Goal: Transaction & Acquisition: Purchase product/service

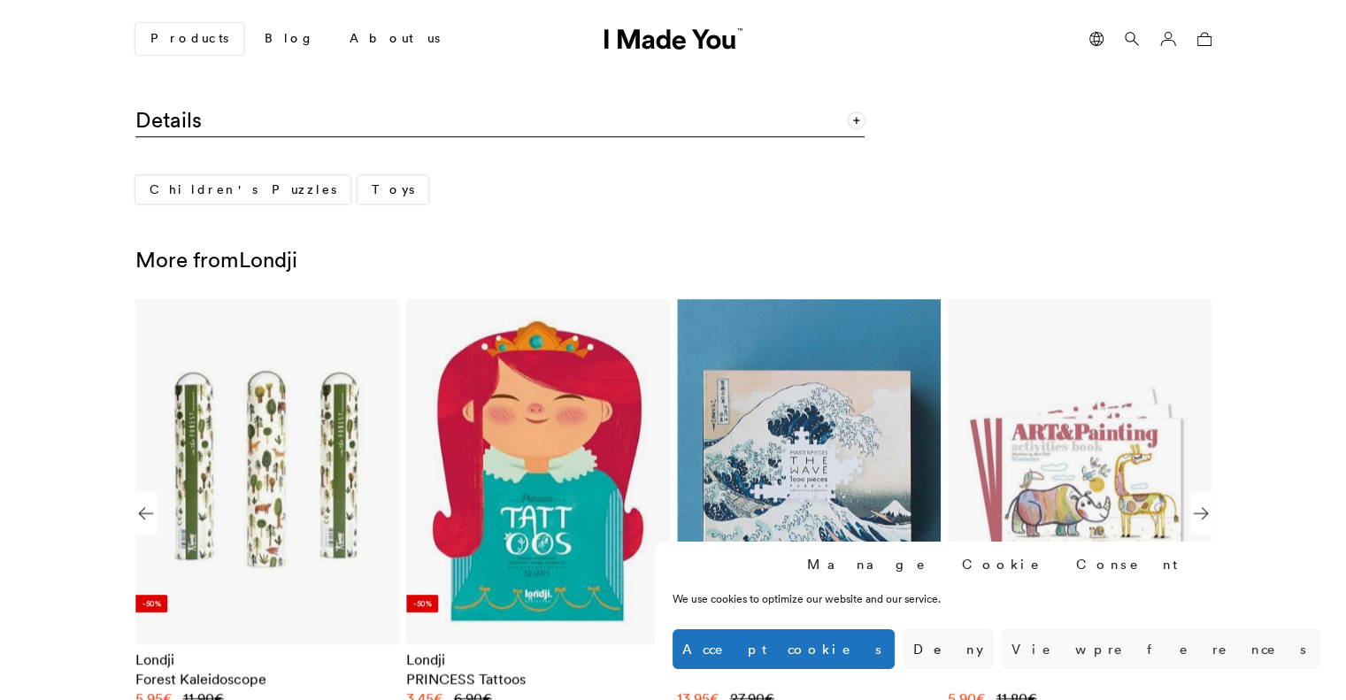
scroll to position [1327, 0]
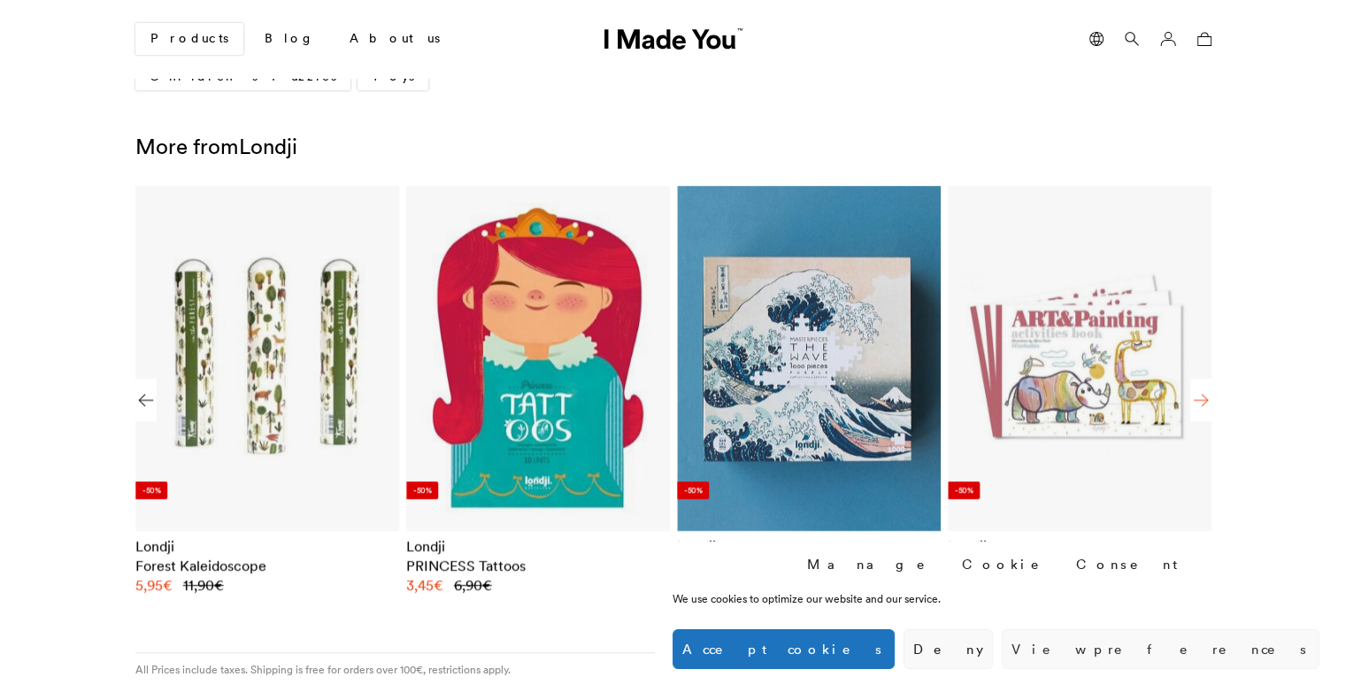
click at [1204, 395] on div "Next slide" at bounding box center [1200, 400] width 21 height 42
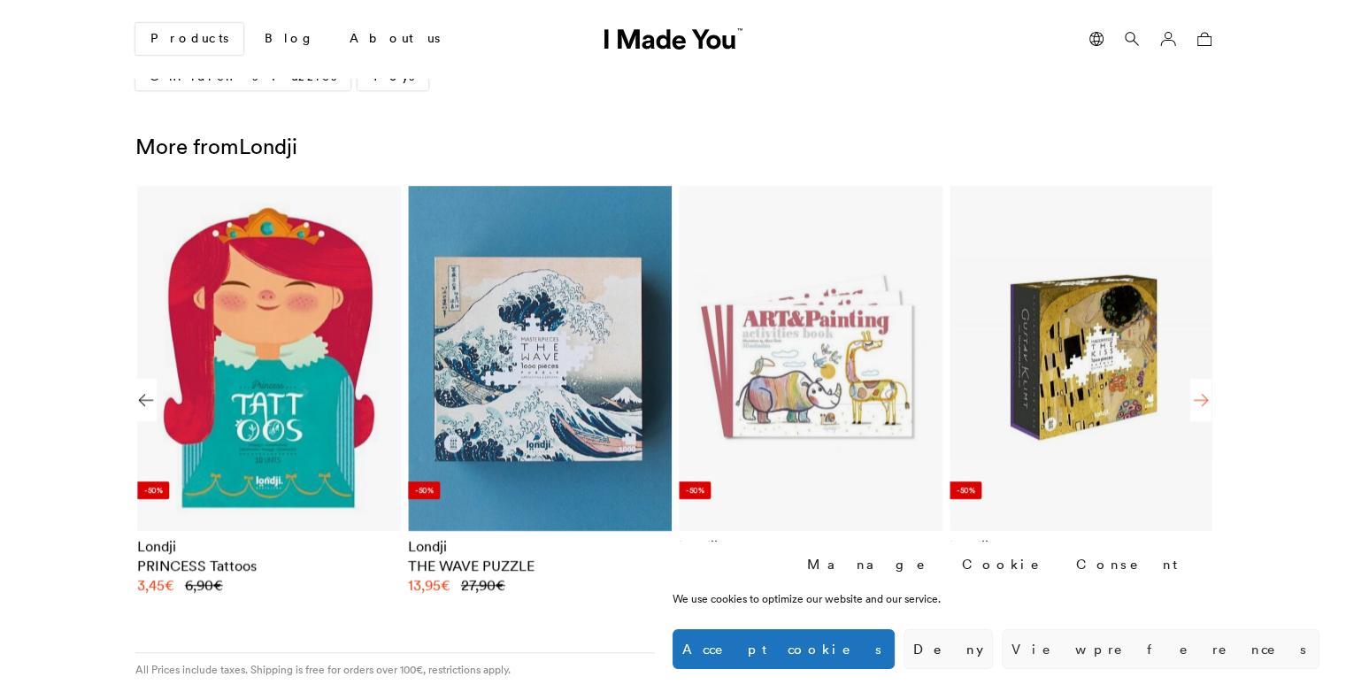
scroll to position [0, 1354]
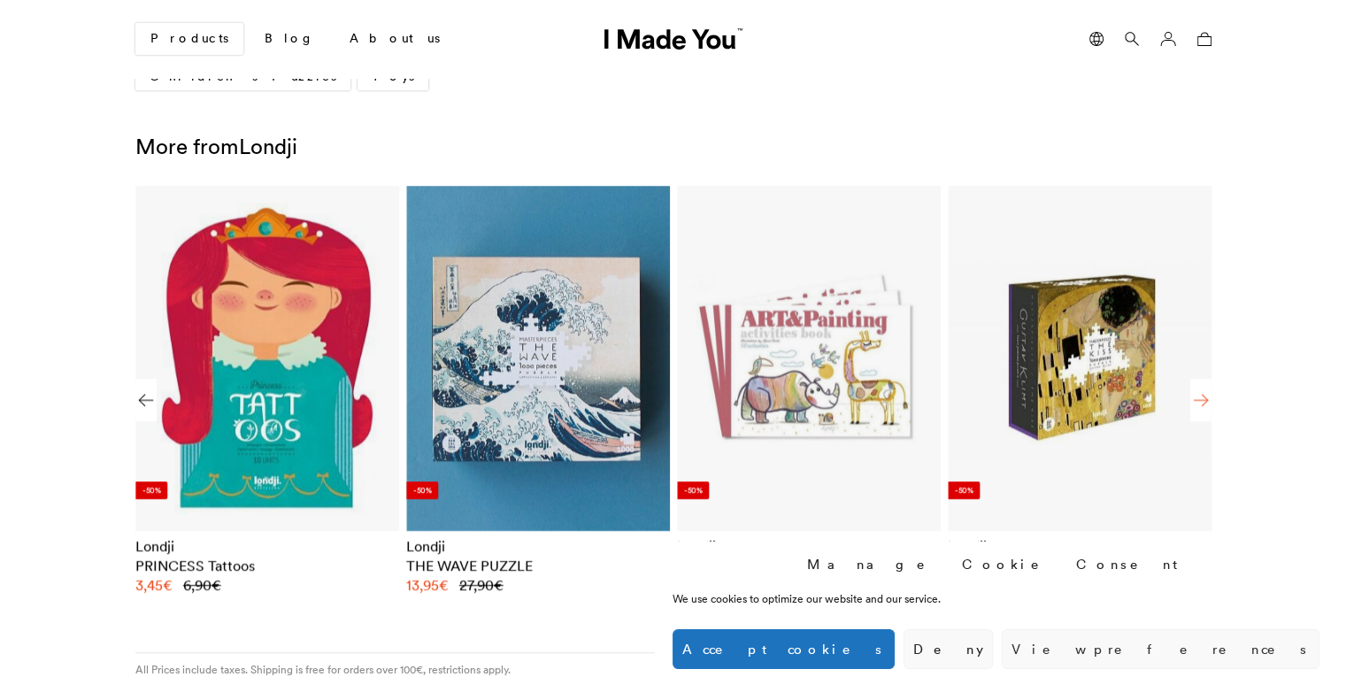
click at [1204, 395] on div "Next slide" at bounding box center [1200, 400] width 21 height 42
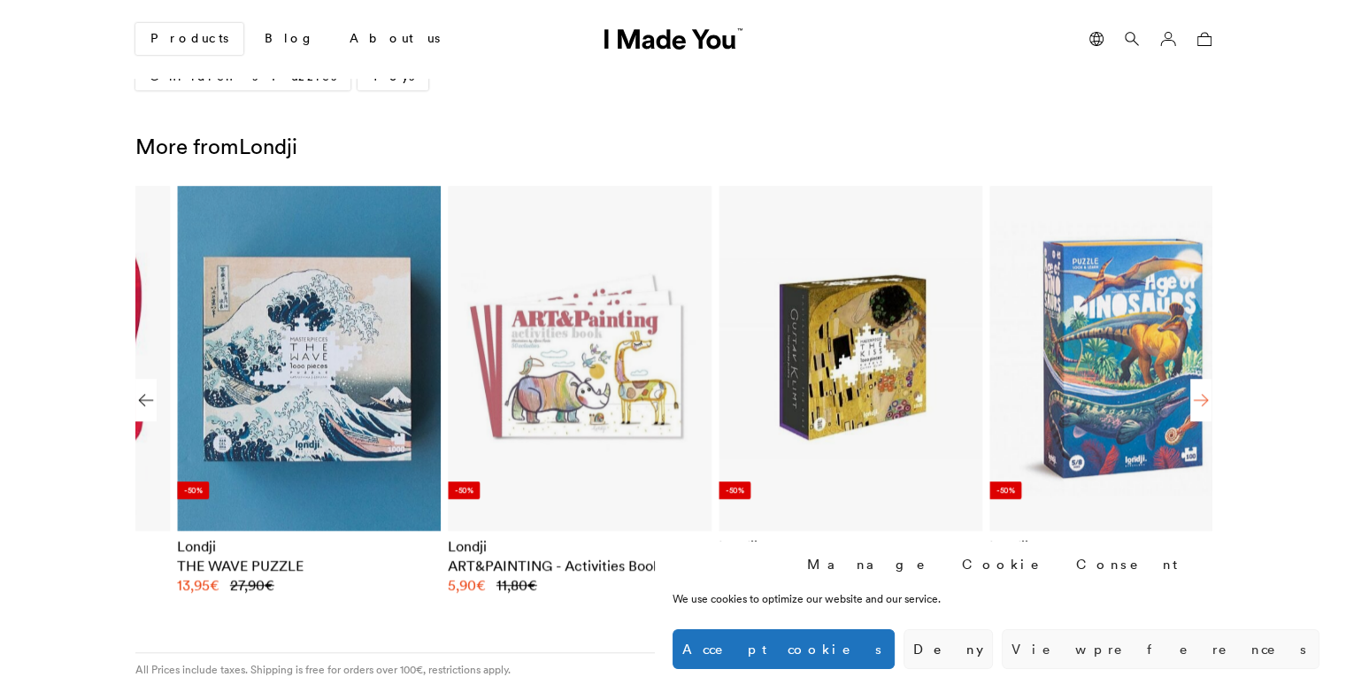
scroll to position [0, 1624]
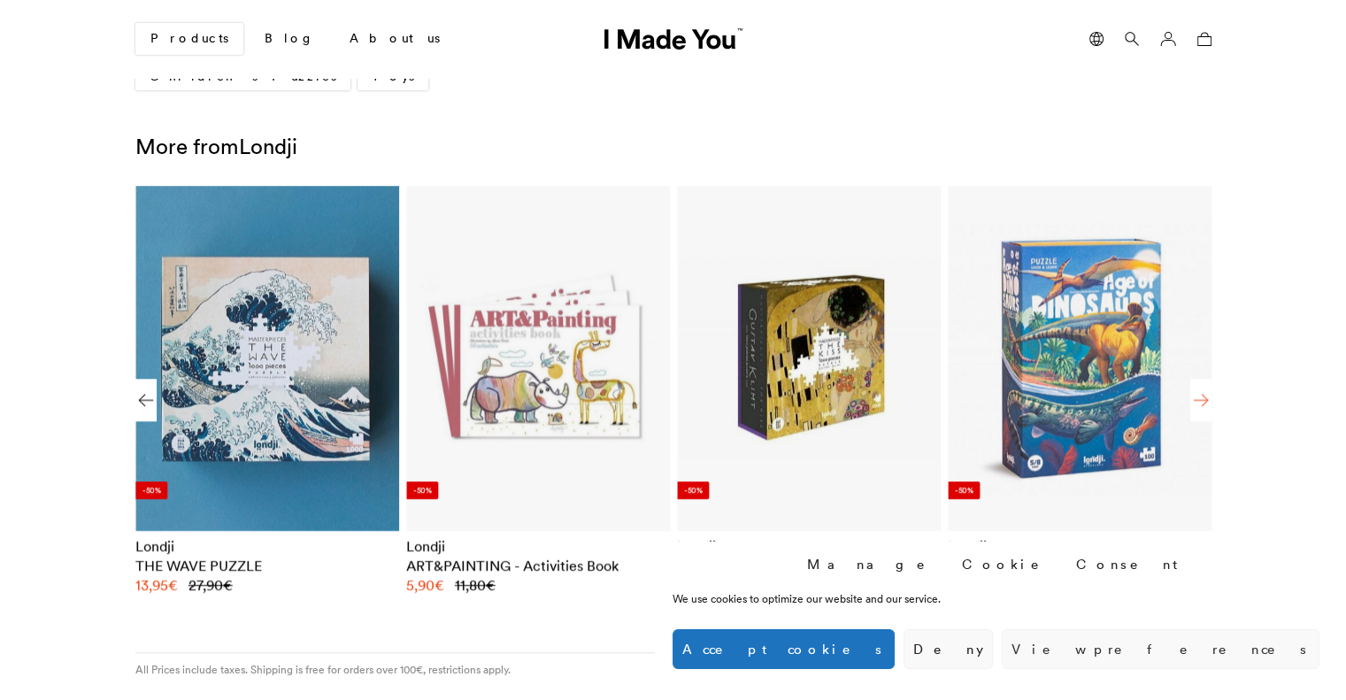
click at [1202, 400] on div "Next slide" at bounding box center [1200, 400] width 21 height 42
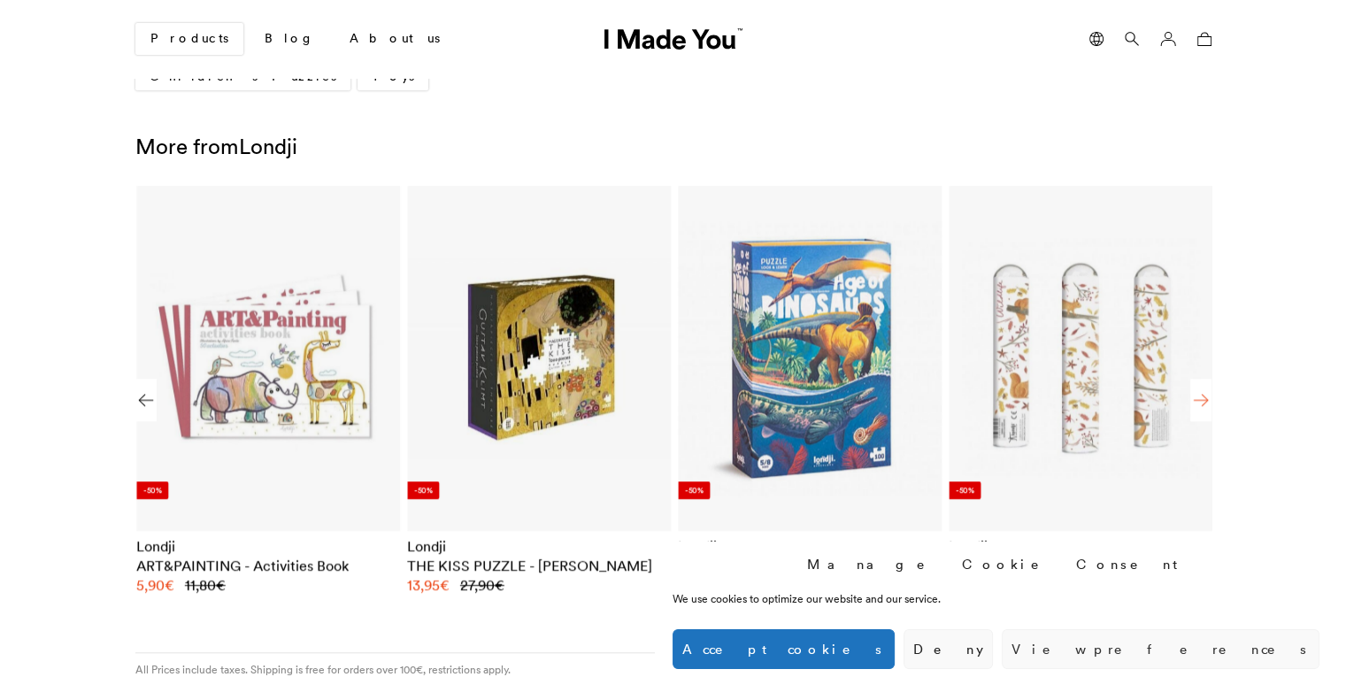
scroll to position [0, 1895]
click at [1202, 400] on div "Next slide" at bounding box center [1200, 400] width 21 height 42
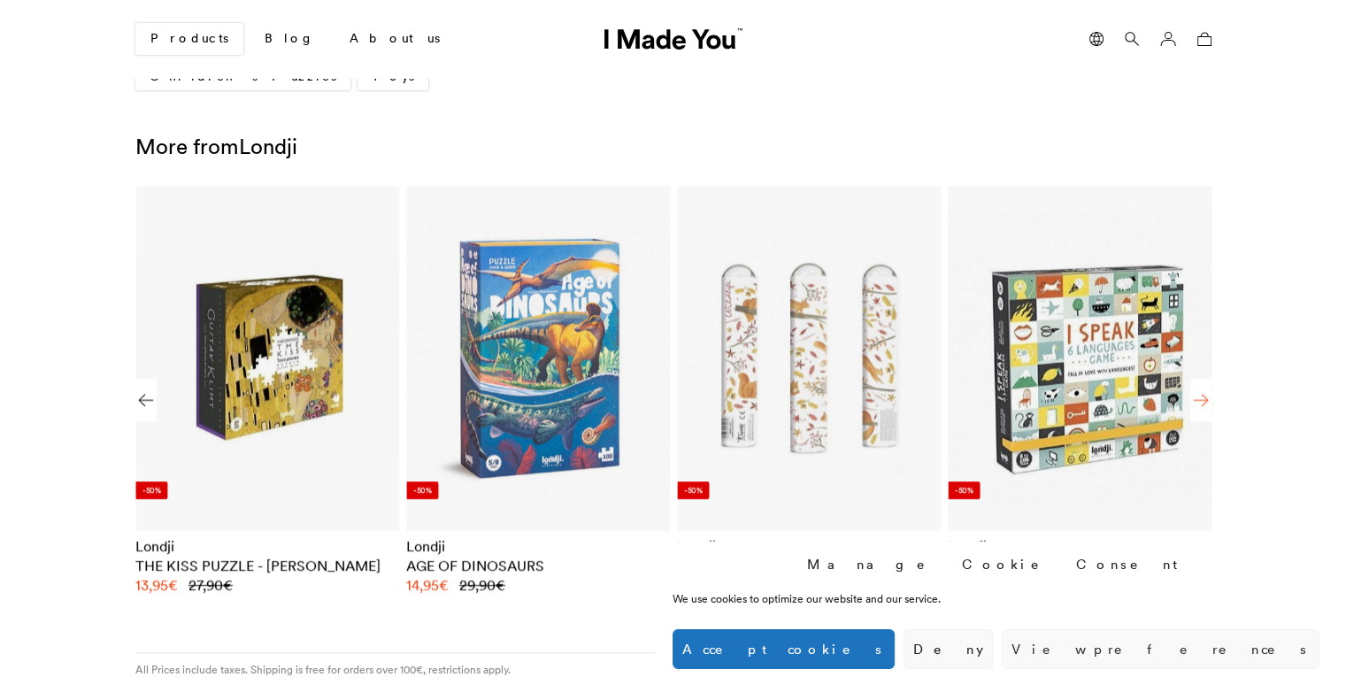
click at [1202, 400] on div "Next slide" at bounding box center [1200, 400] width 21 height 42
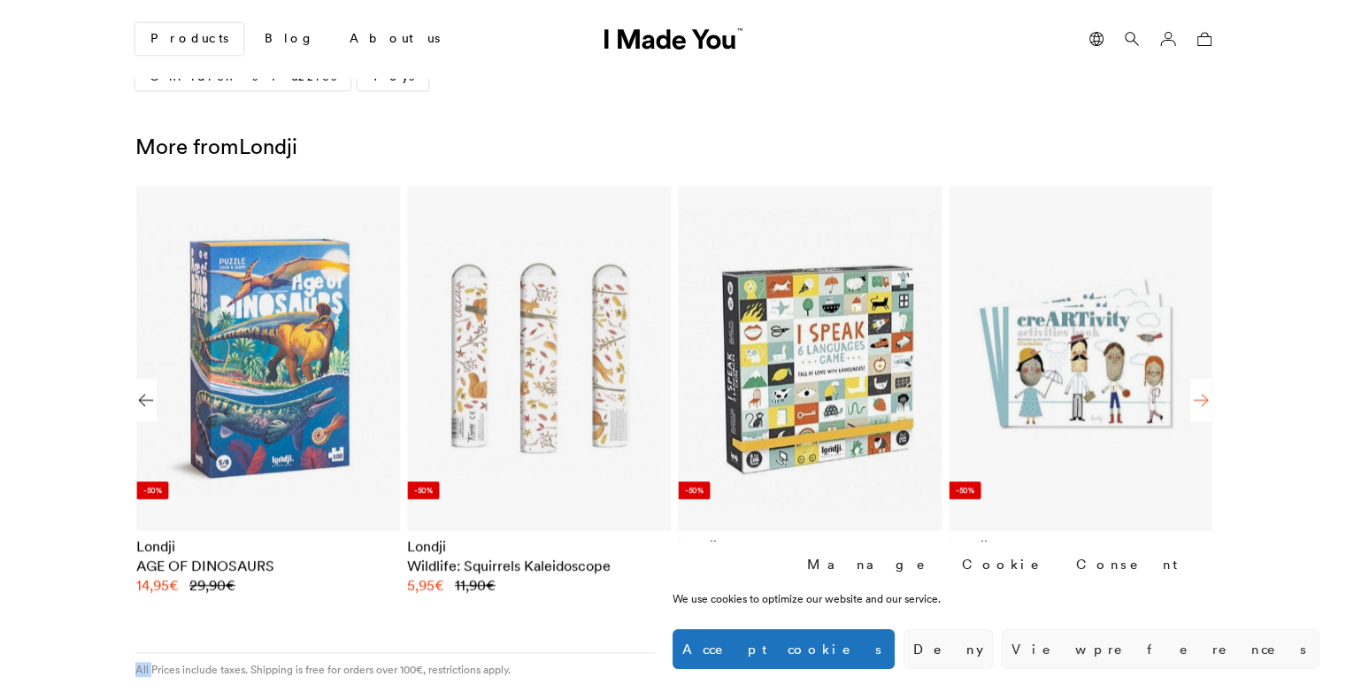
click at [1202, 400] on div "Next slide" at bounding box center [1200, 400] width 21 height 42
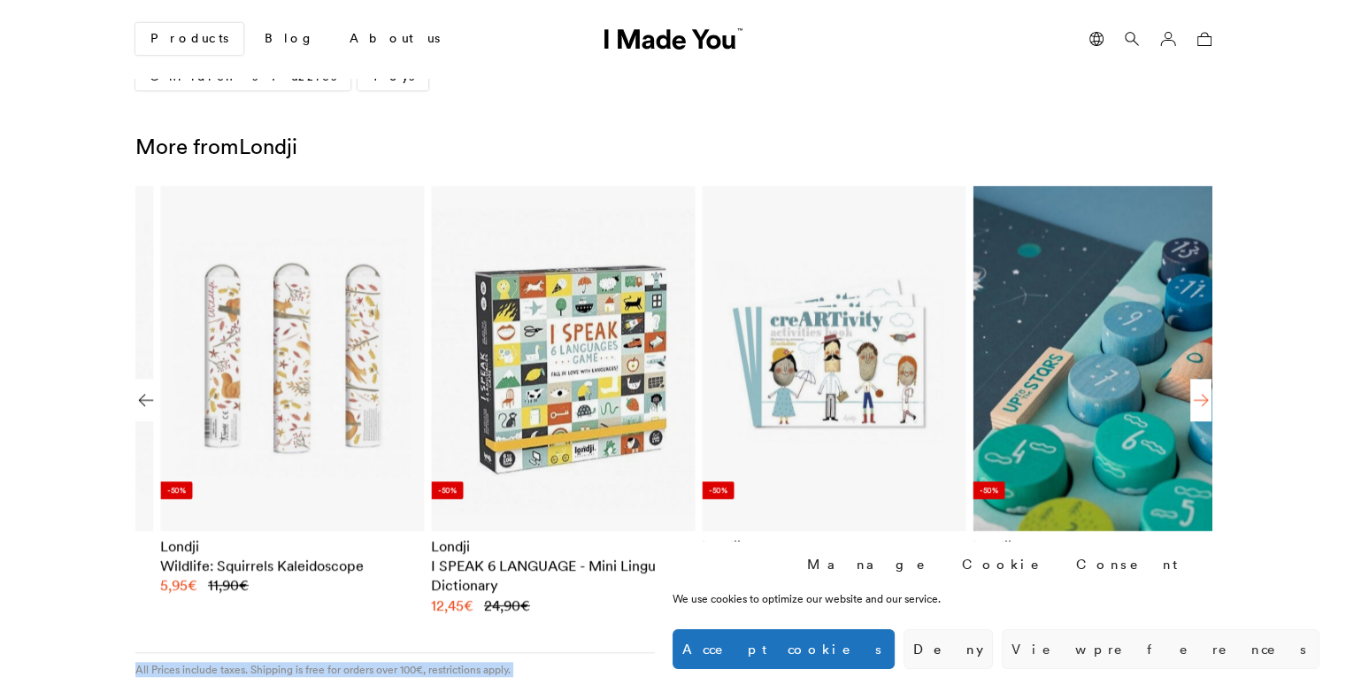
click at [1202, 400] on div "Next slide" at bounding box center [1200, 400] width 21 height 42
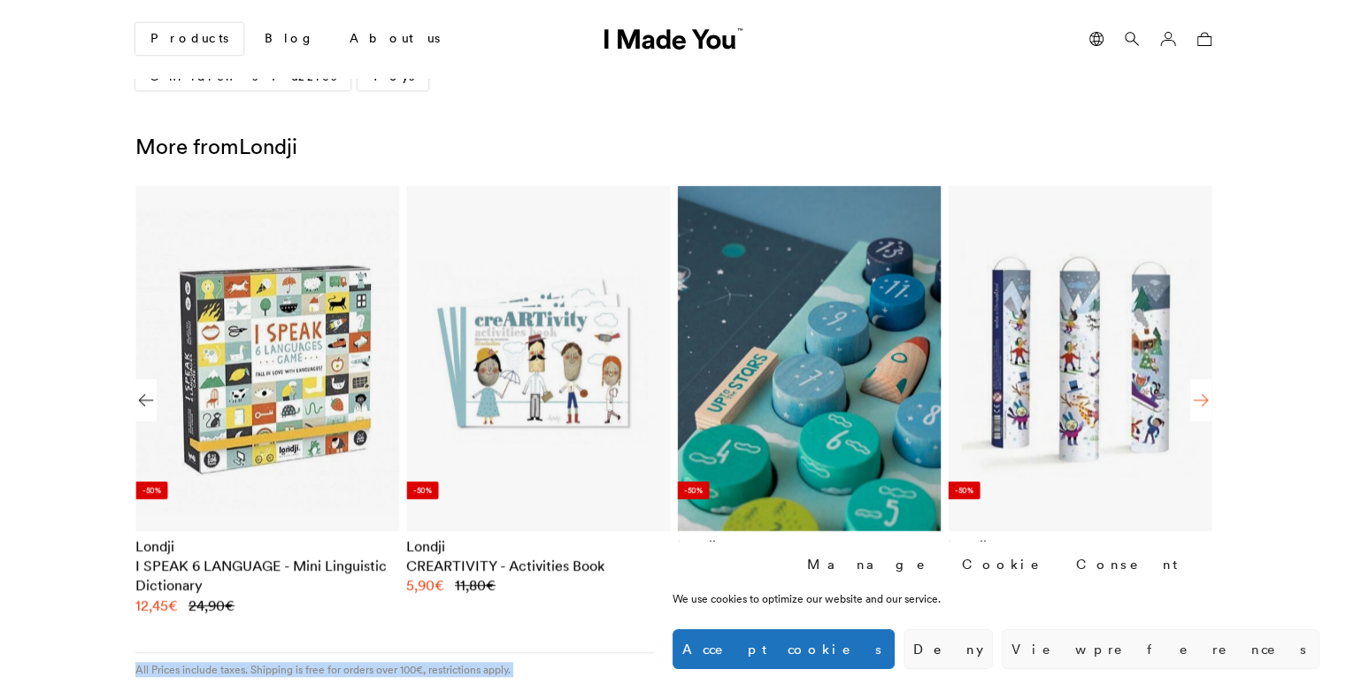
click at [1202, 400] on div "Next slide" at bounding box center [1200, 400] width 21 height 42
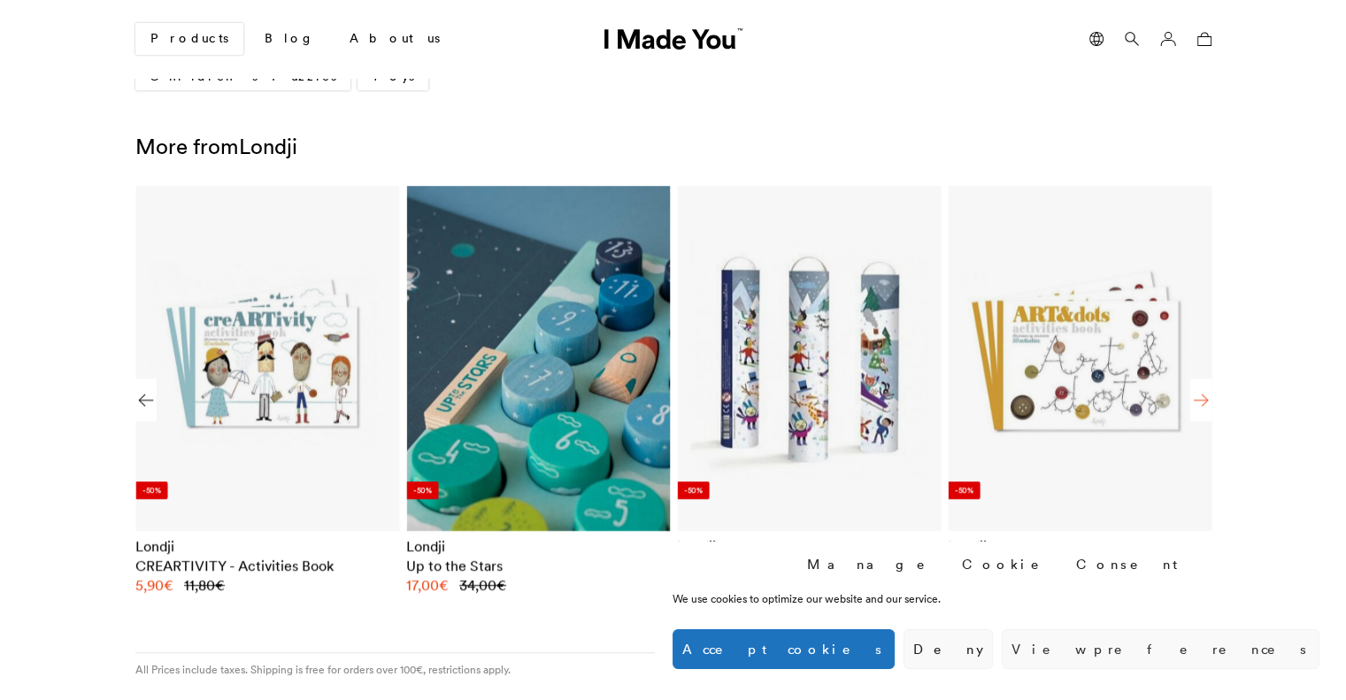
click at [1202, 400] on div "Next slide" at bounding box center [1200, 400] width 21 height 42
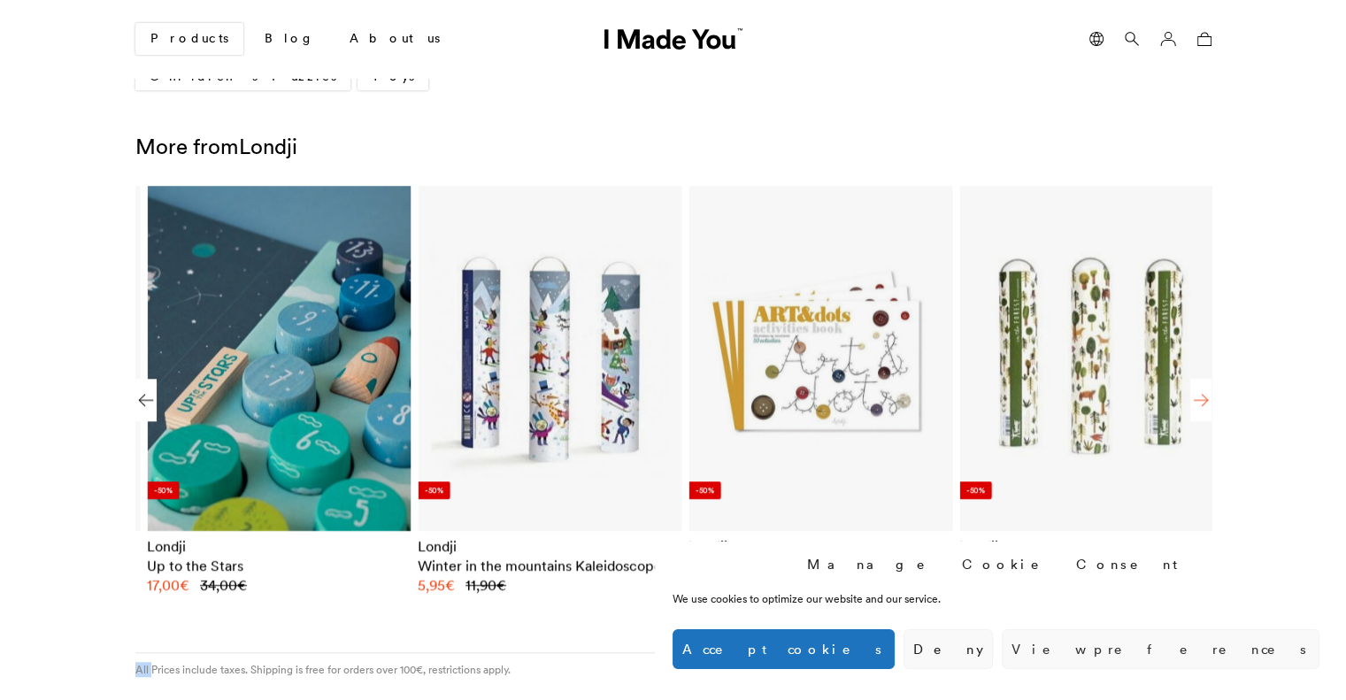
click at [1202, 400] on div "Next slide" at bounding box center [1200, 400] width 21 height 42
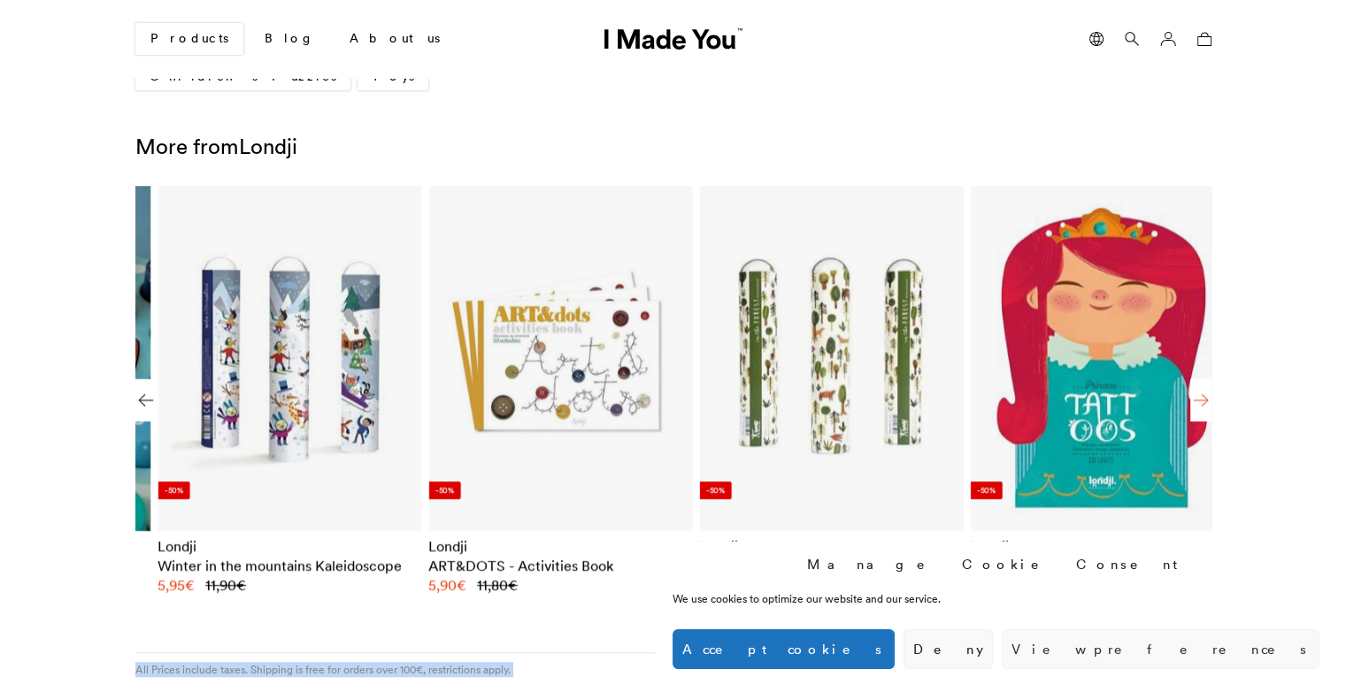
click at [1202, 400] on div "Next slide" at bounding box center [1200, 400] width 21 height 42
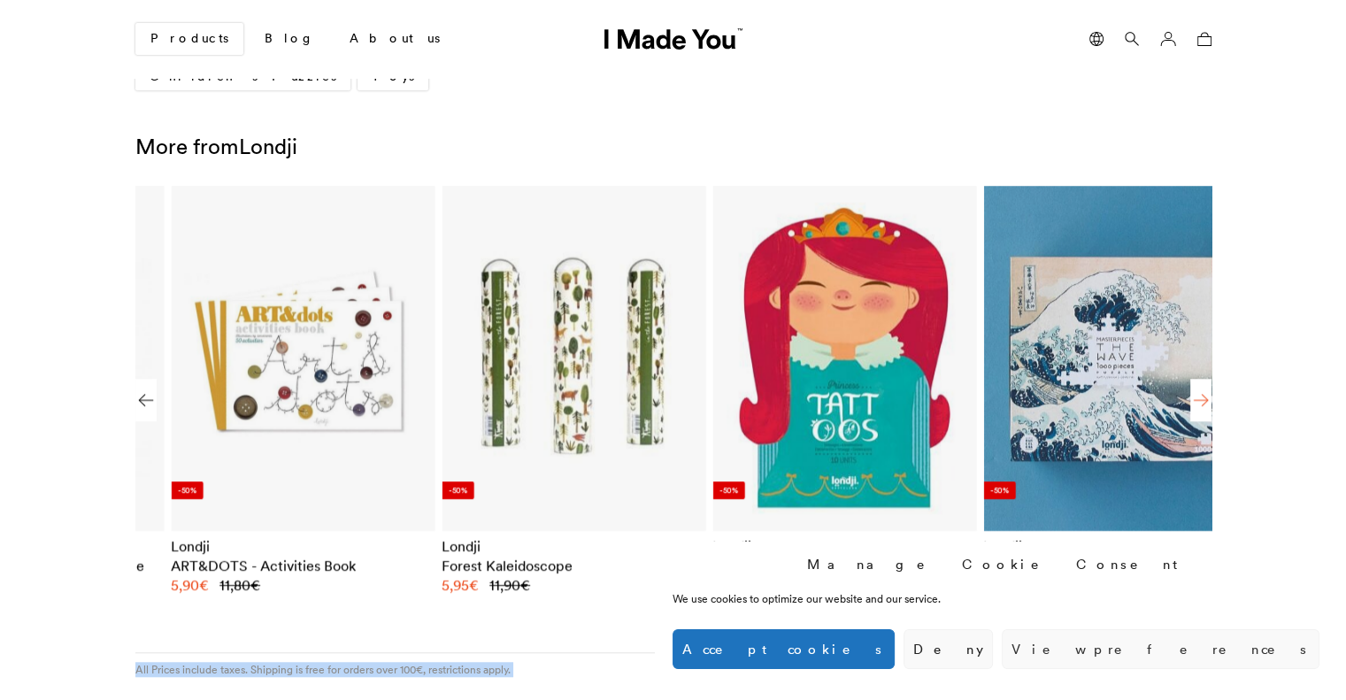
click at [1202, 401] on div "Next slide" at bounding box center [1200, 400] width 21 height 42
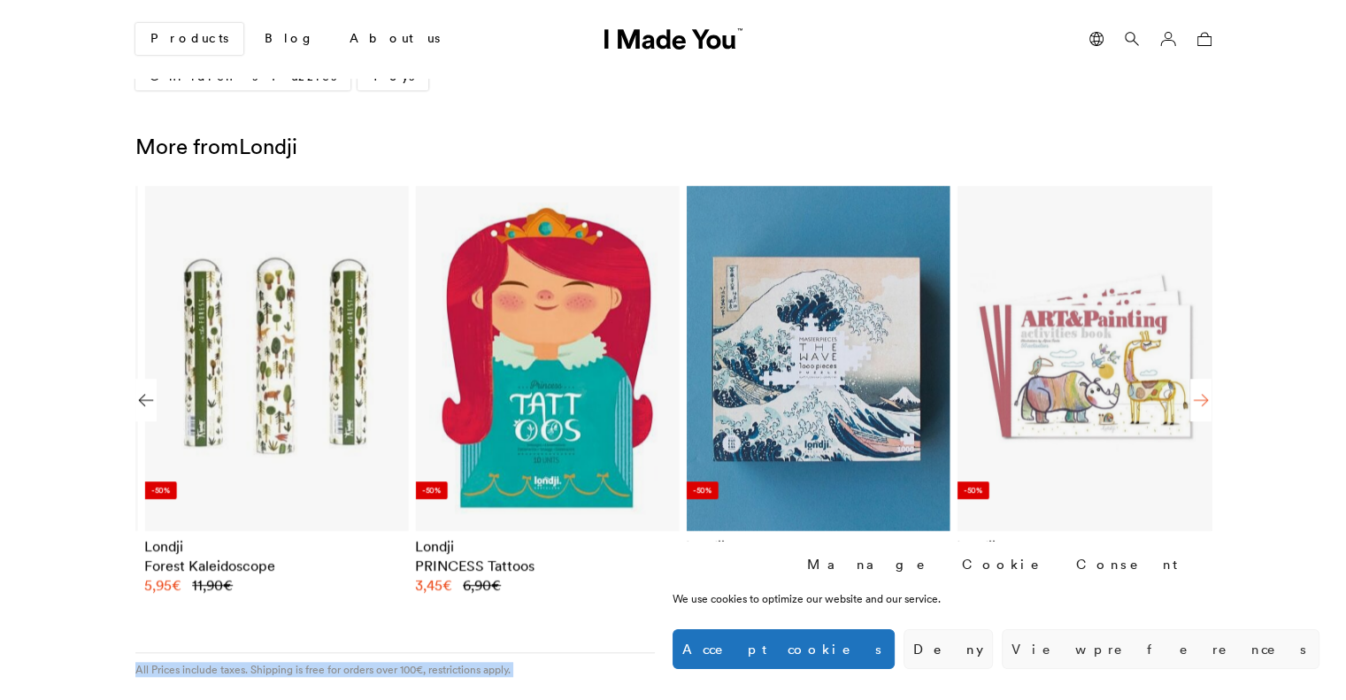
click at [1202, 401] on div "Next slide" at bounding box center [1200, 400] width 21 height 42
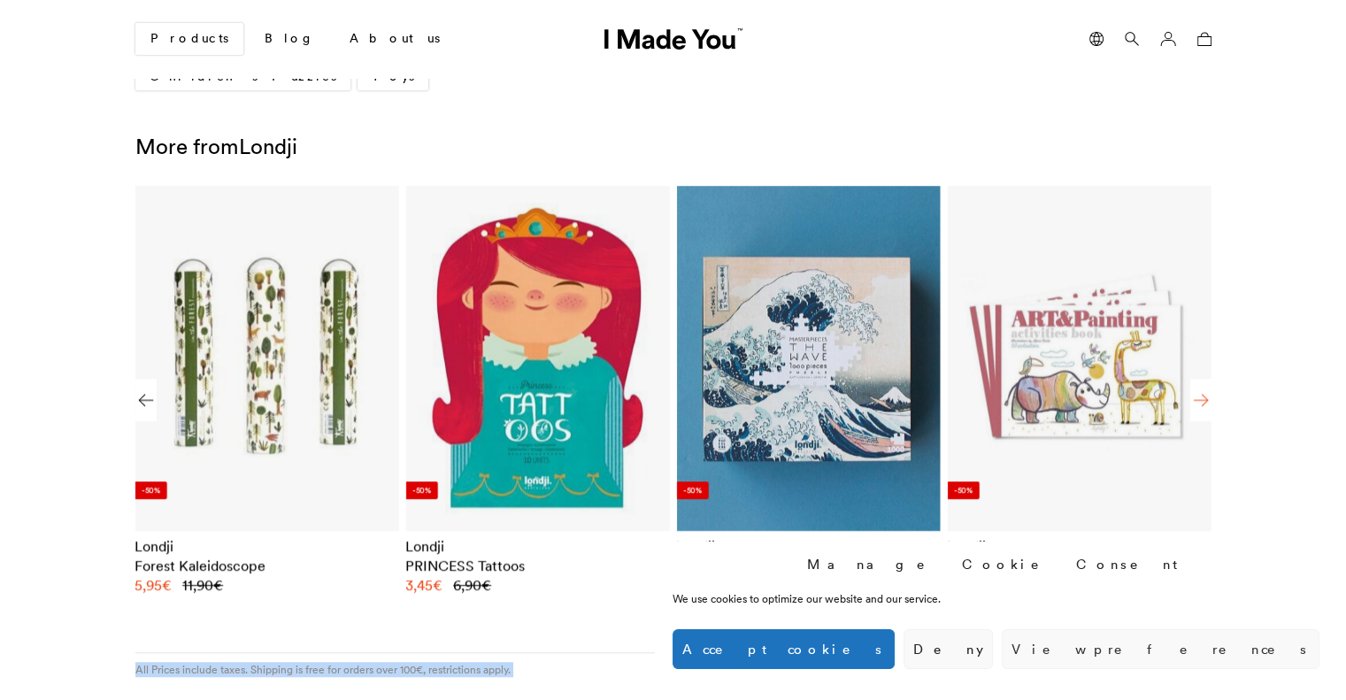
click at [1202, 401] on div "Next slide" at bounding box center [1200, 400] width 21 height 42
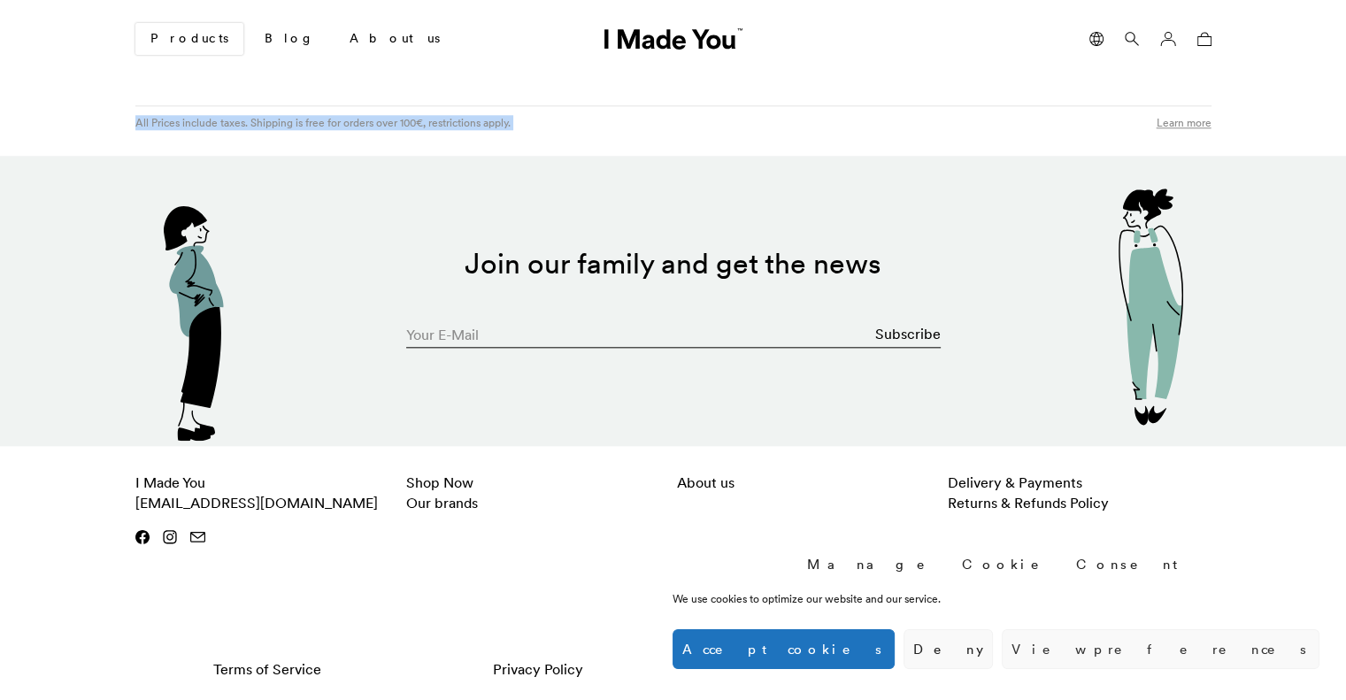
scroll to position [1875, 0]
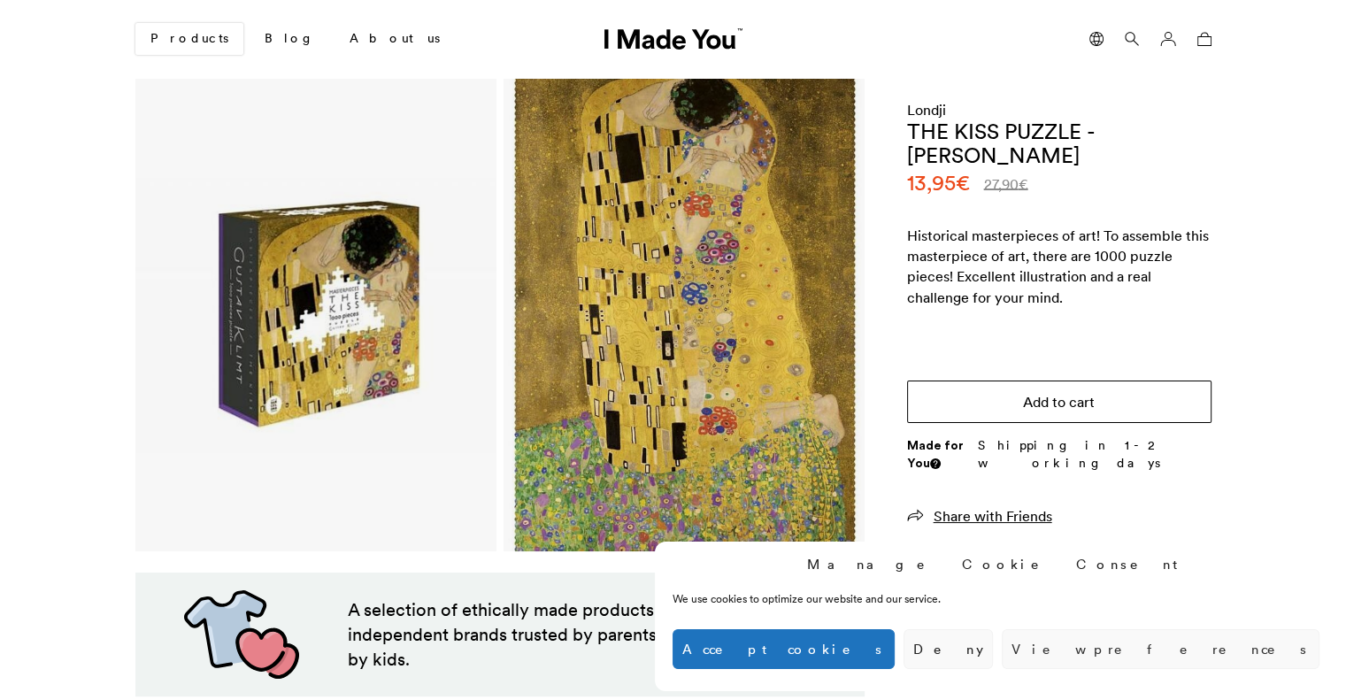
click at [1076, 402] on button "Add to cart" at bounding box center [1059, 401] width 304 height 42
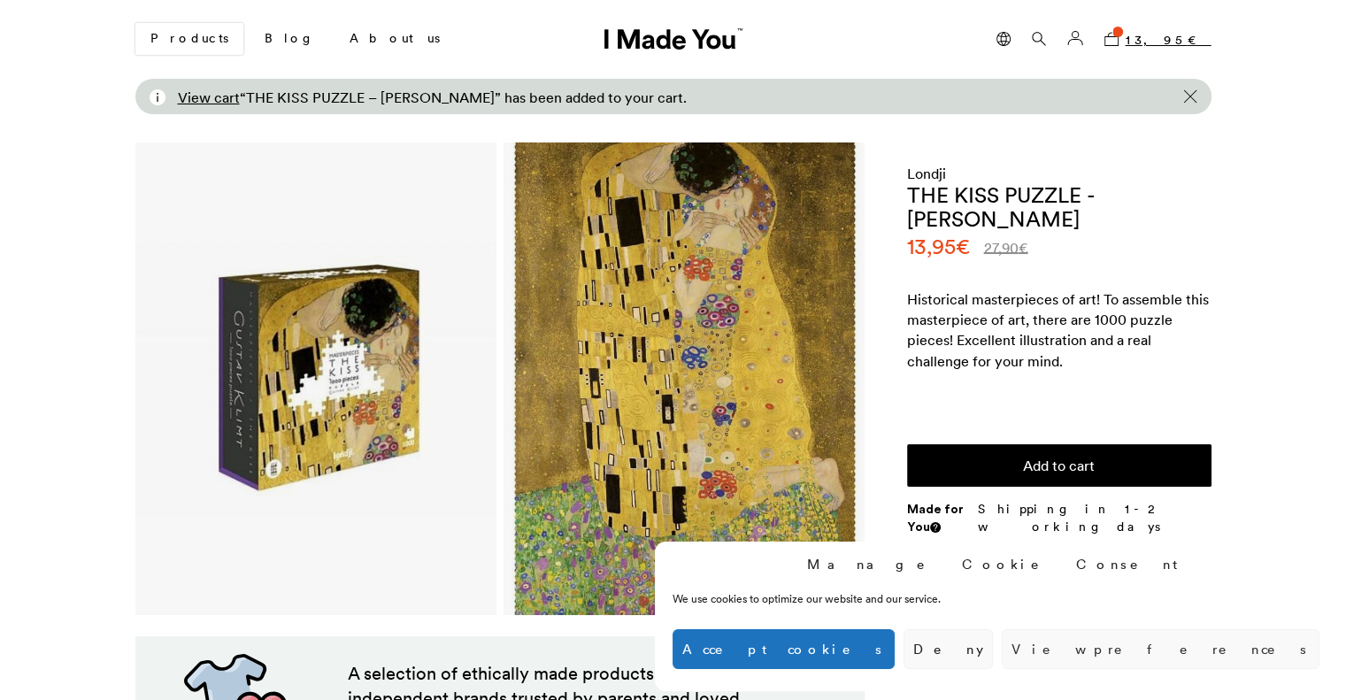
click at [1177, 45] on bdi "13,95 €" at bounding box center [1168, 40] width 86 height 16
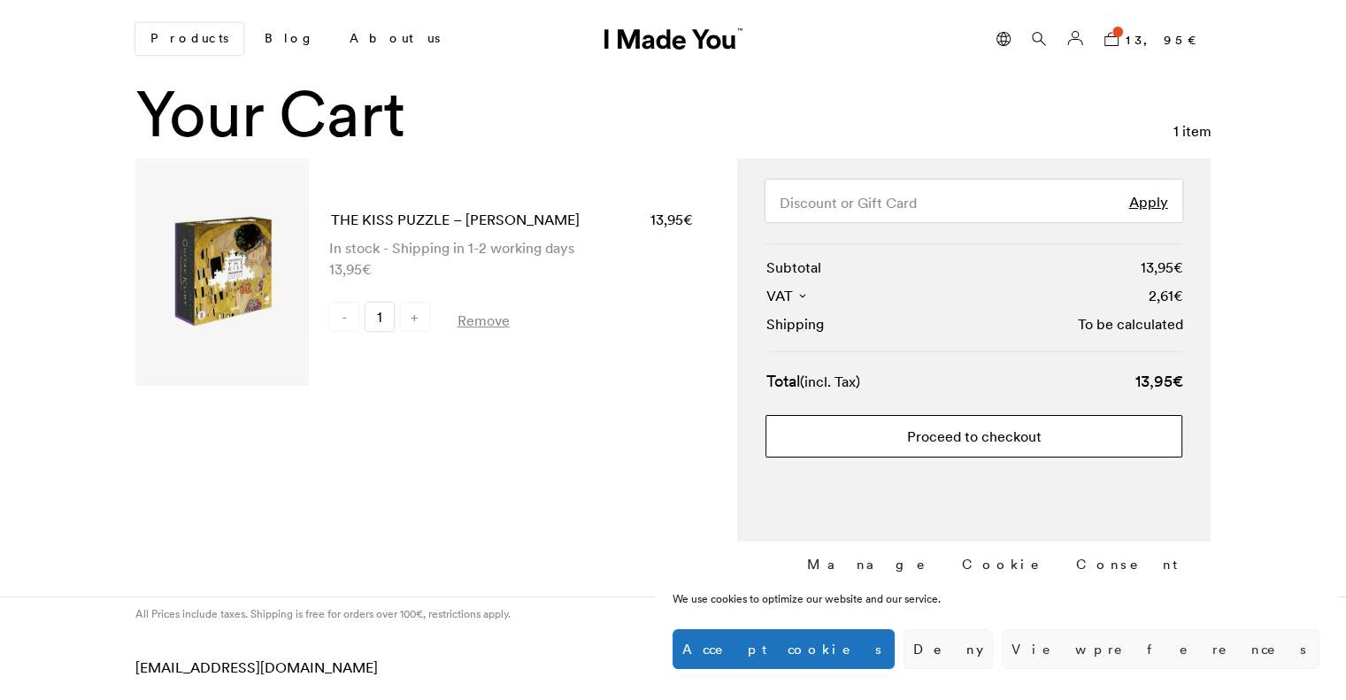
click at [1005, 436] on link "Proceed to checkout" at bounding box center [973, 436] width 417 height 42
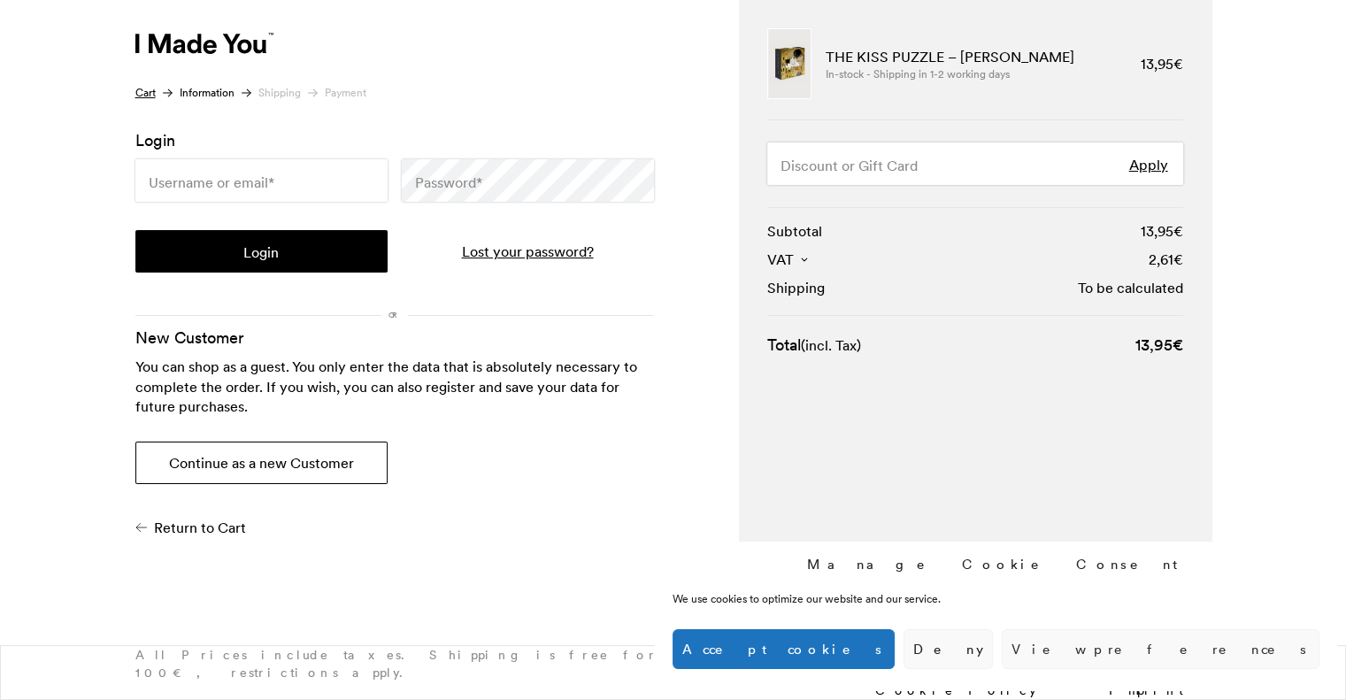
click at [340, 465] on button "Continue as a new Customer" at bounding box center [261, 463] width 252 height 42
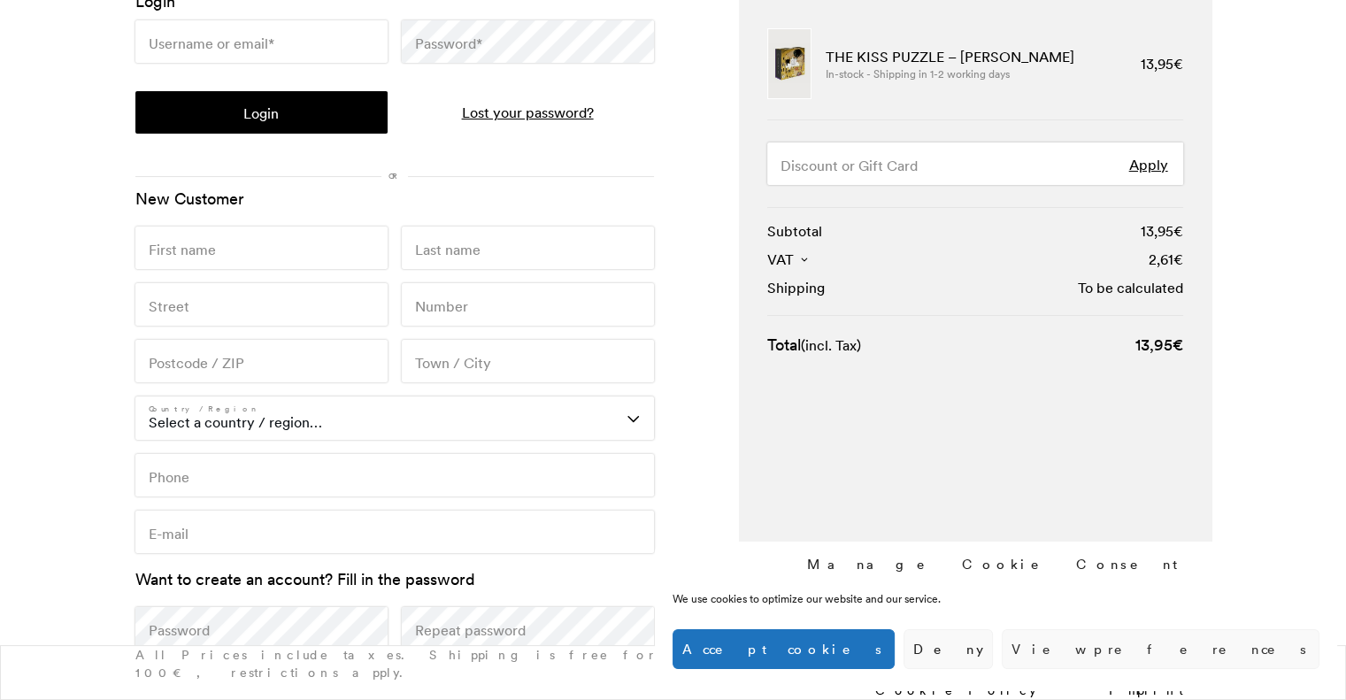
scroll to position [177, 0]
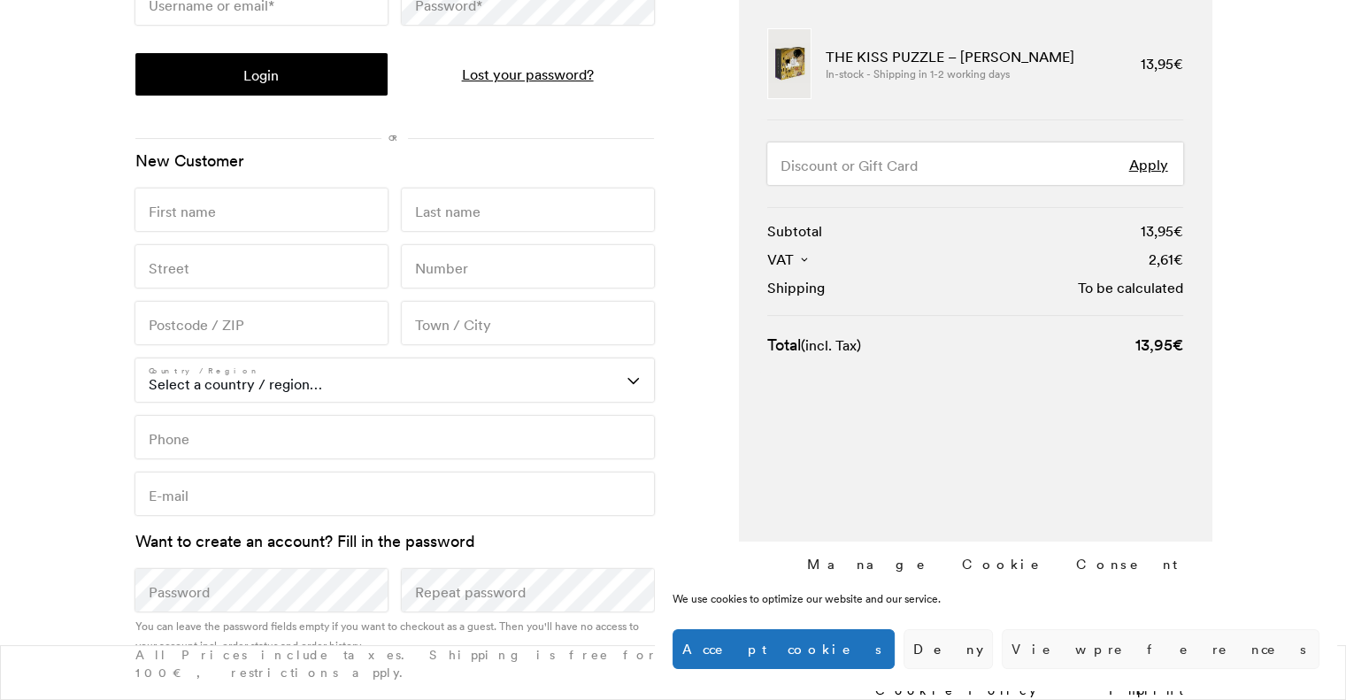
click at [354, 392] on select "Select a country / region… Austria Belgium Bulgaria Croatia Czech Republic Denm…" at bounding box center [394, 379] width 518 height 42
select select "IE"
click at [135, 401] on select "Select a country / region… Austria Belgium Bulgaria Croatia Czech Republic Denm…" at bounding box center [394, 379] width 518 height 42
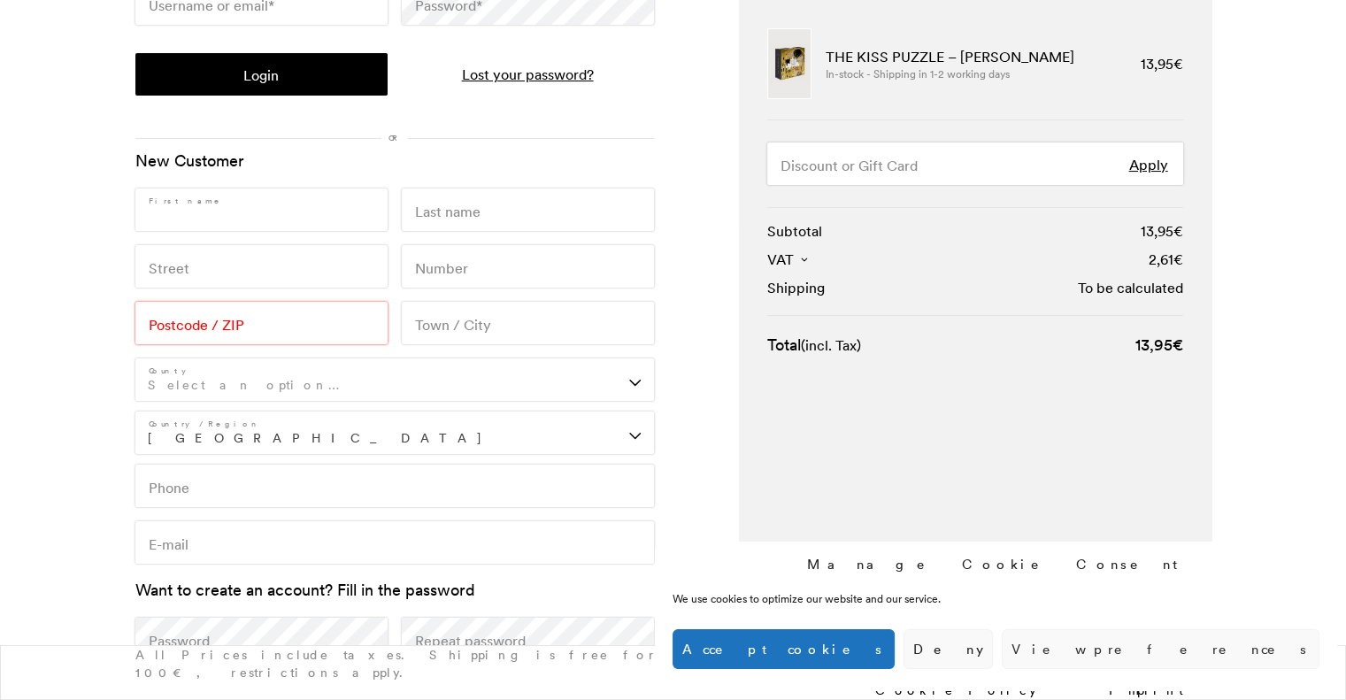
click at [258, 225] on input "First name *" at bounding box center [261, 209] width 252 height 42
type input "Vanja"
type input "vanjavejn@gmail.com"
type input "Vejnovic"
type input "Pembroke gardens"
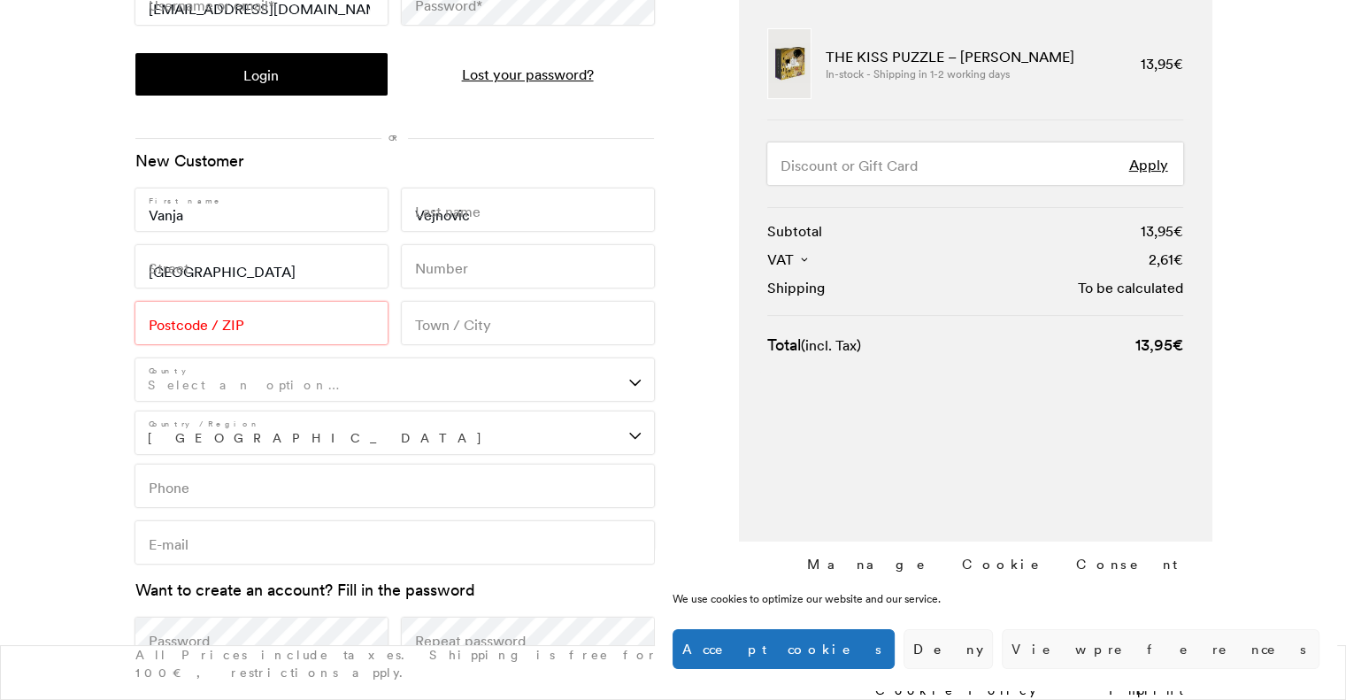
type input "18"
type input "D04 X6P8"
type input "Dublin"
select select "D"
type input "+353838710752"
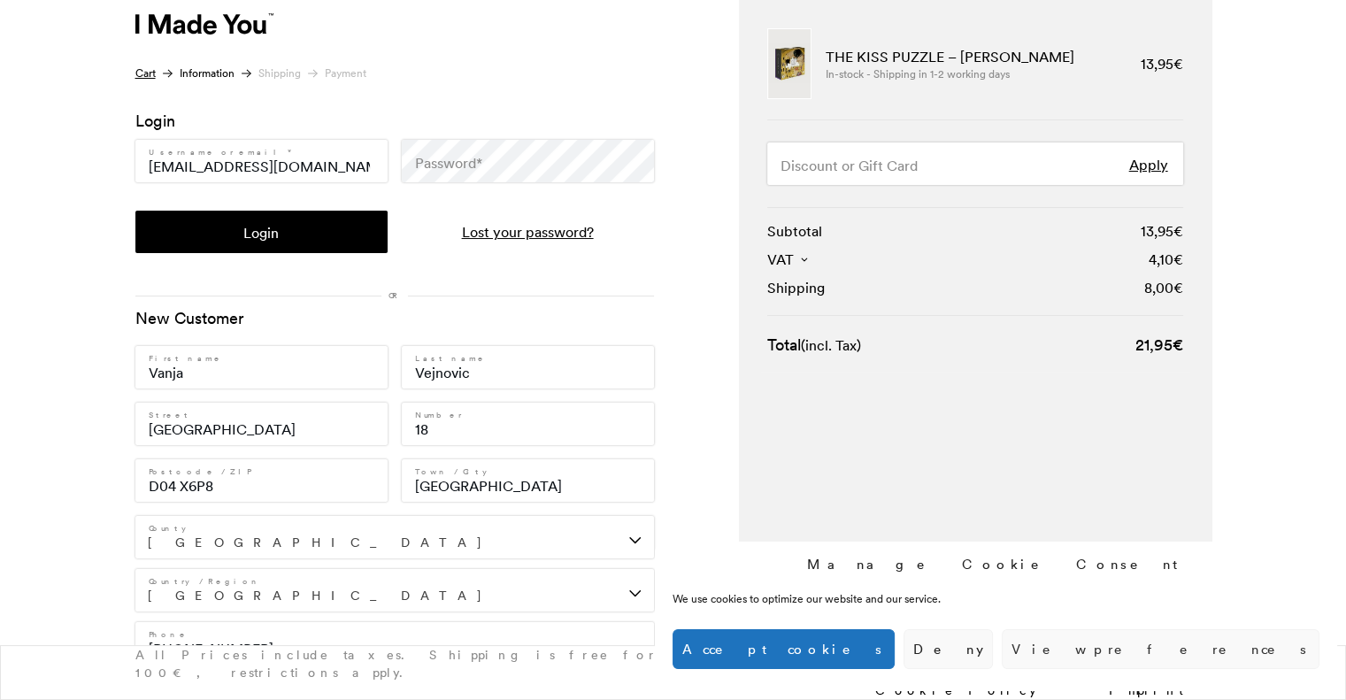
scroll to position [0, 0]
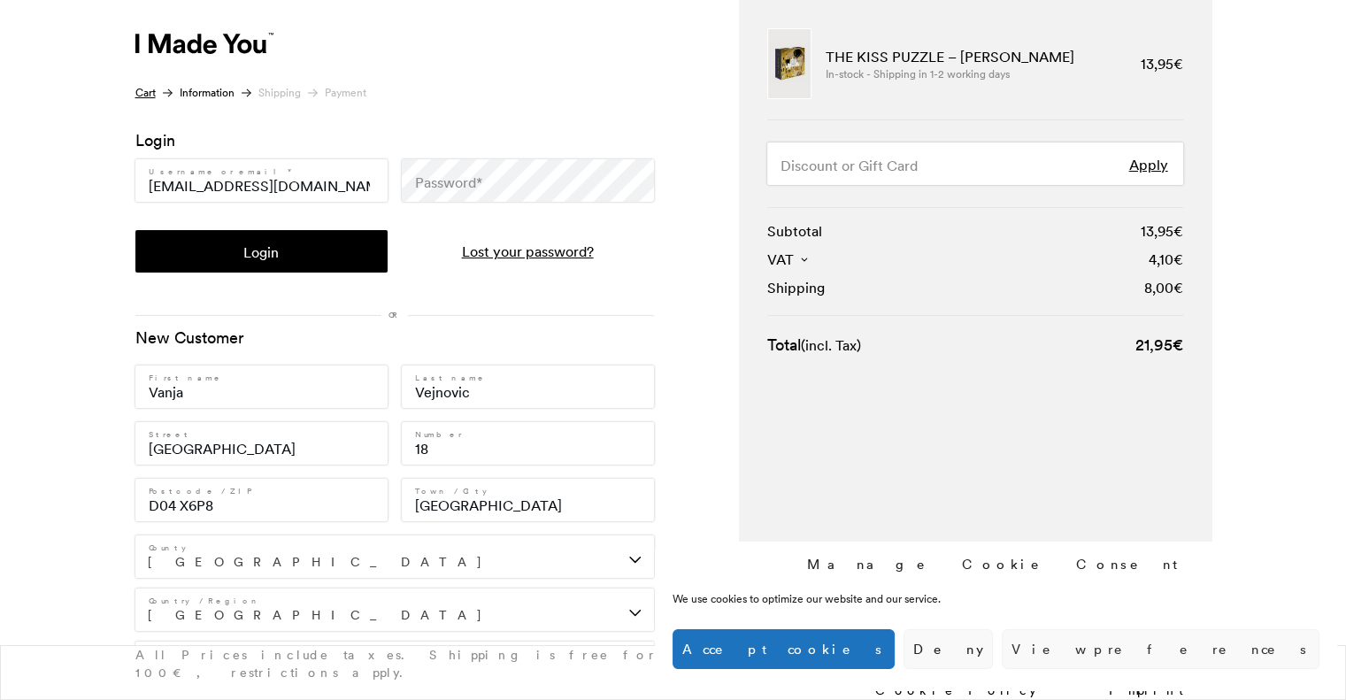
click at [906, 53] on td "THE KISS PUZZLE – Gustav Klimt In-stock - Shipping in 1-2 working days" at bounding box center [956, 63] width 260 height 71
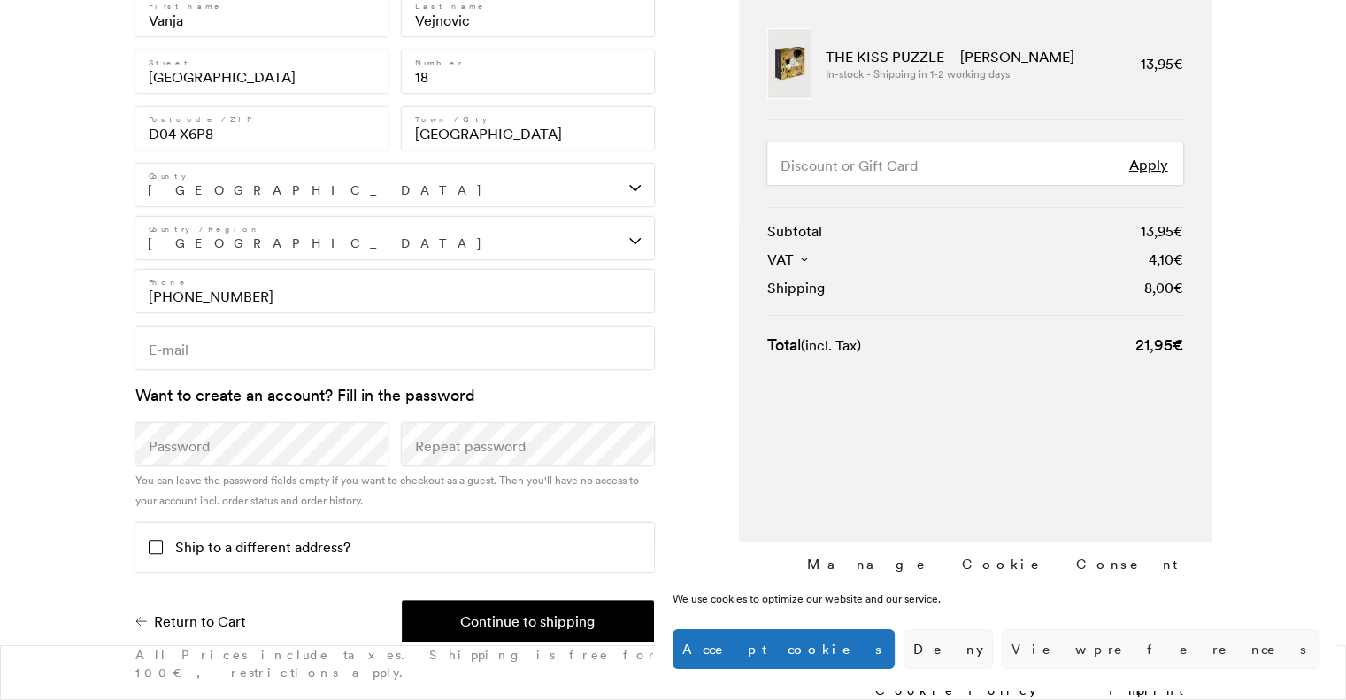
scroll to position [372, 0]
drag, startPoint x: 825, startPoint y: 50, endPoint x: 942, endPoint y: 47, distance: 117.7
click at [942, 47] on td "THE KISS PUZZLE – Gustav Klimt In-stock - Shipping in 1-2 working days" at bounding box center [956, 63] width 260 height 71
